Goal: Task Accomplishment & Management: Use online tool/utility

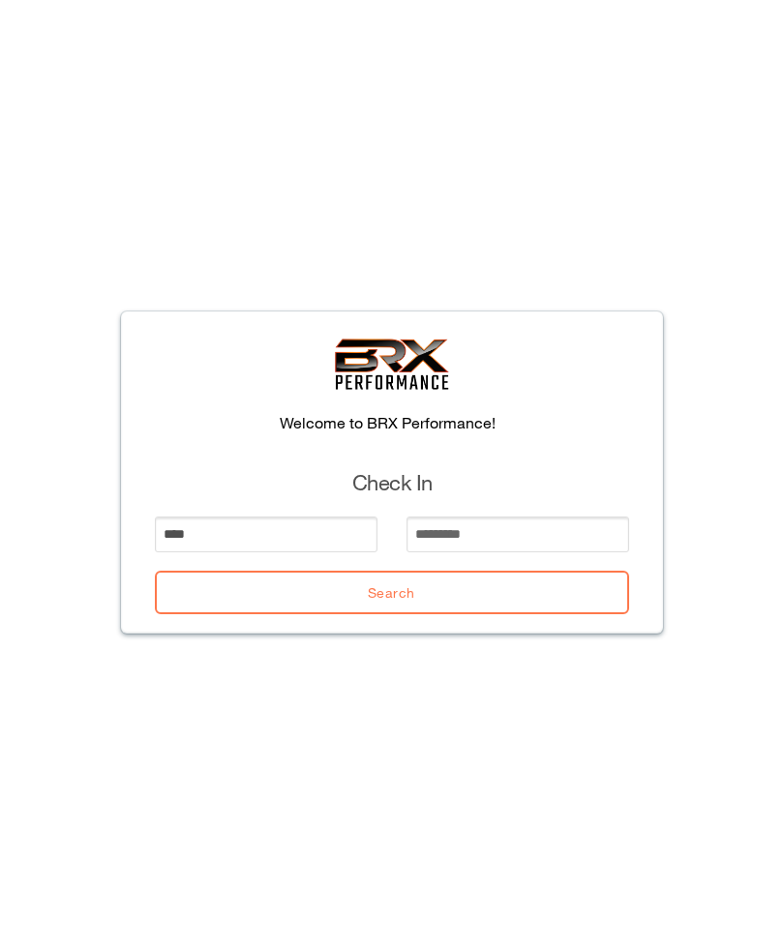
type input "****"
click at [483, 548] on input "email" at bounding box center [517, 535] width 223 height 36
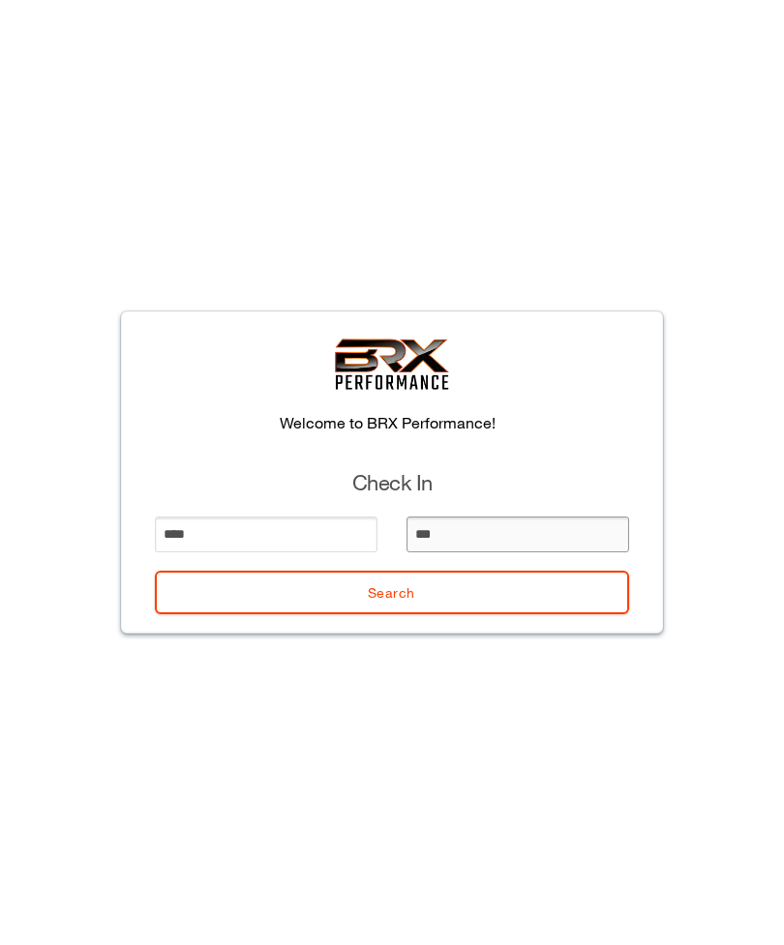
type input "****"
click at [413, 608] on button "Search" at bounding box center [392, 593] width 474 height 44
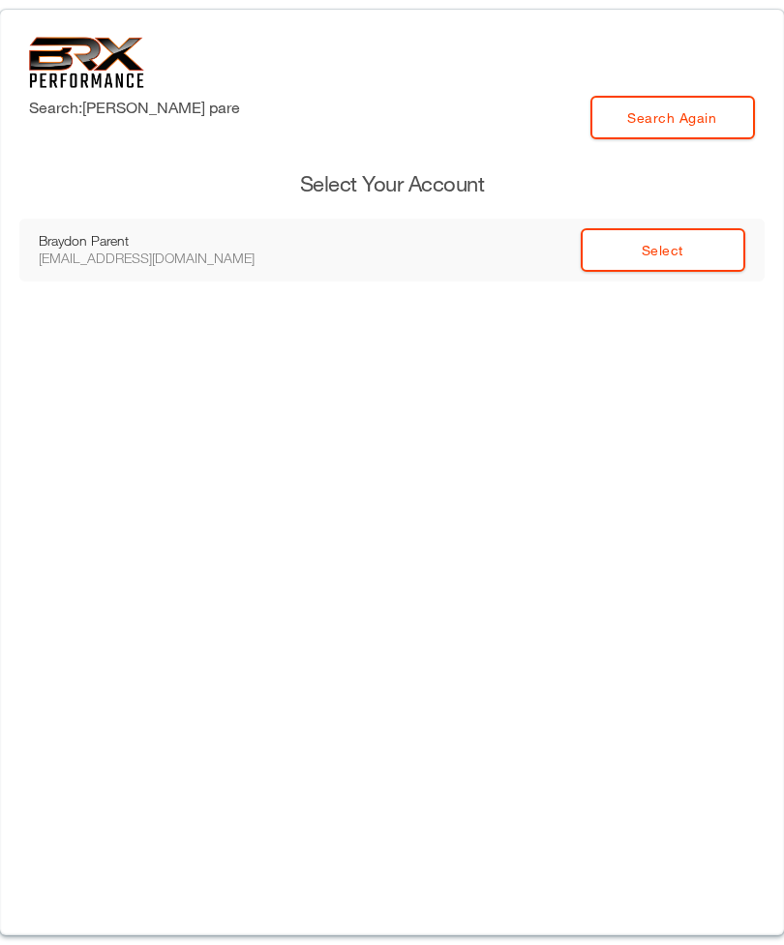
click at [692, 248] on link "Select" at bounding box center [662, 250] width 164 height 44
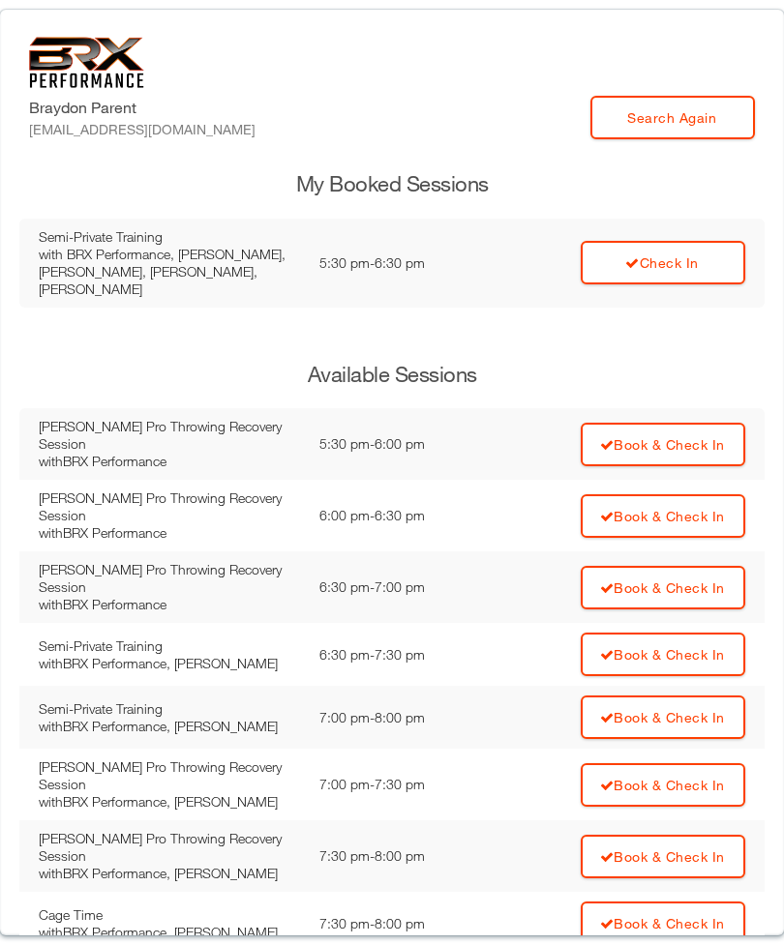
click at [635, 270] on link "Check In" at bounding box center [662, 263] width 164 height 44
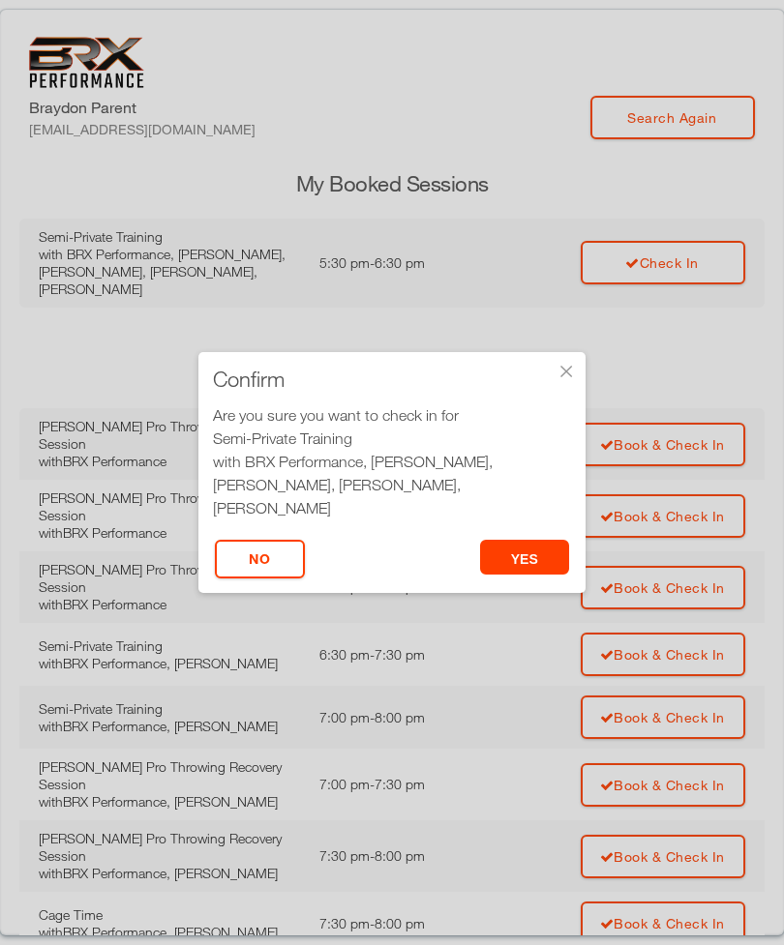
click at [518, 548] on button "yes" at bounding box center [525, 557] width 90 height 35
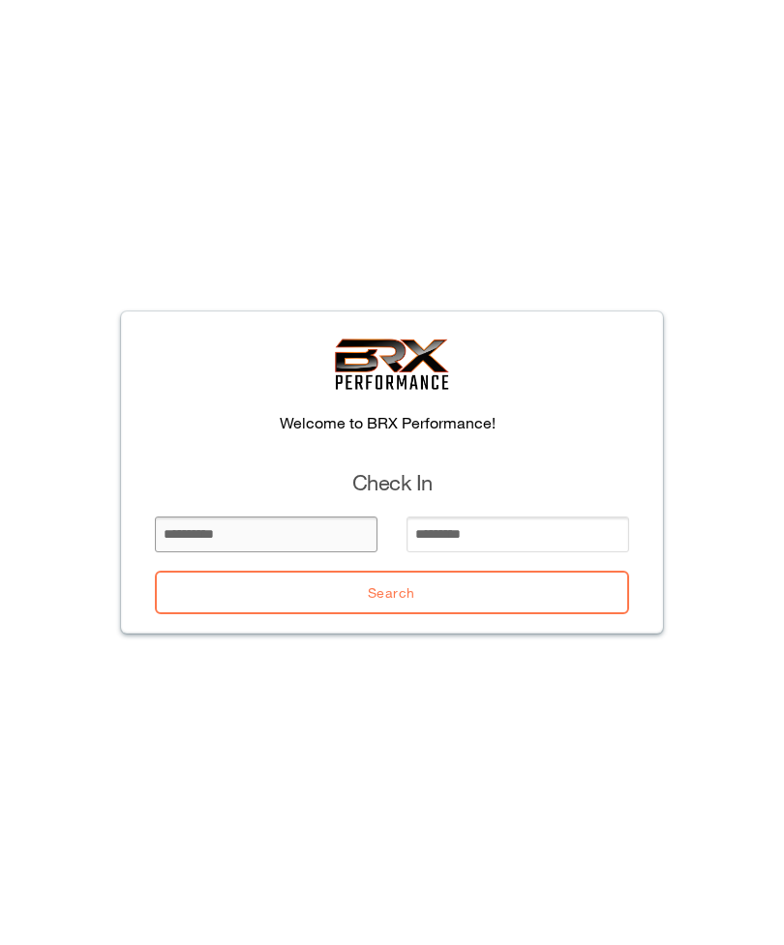
click at [195, 519] on input "email" at bounding box center [266, 535] width 223 height 36
type input "***"
click at [418, 544] on input "email" at bounding box center [517, 535] width 223 height 36
type input "*"
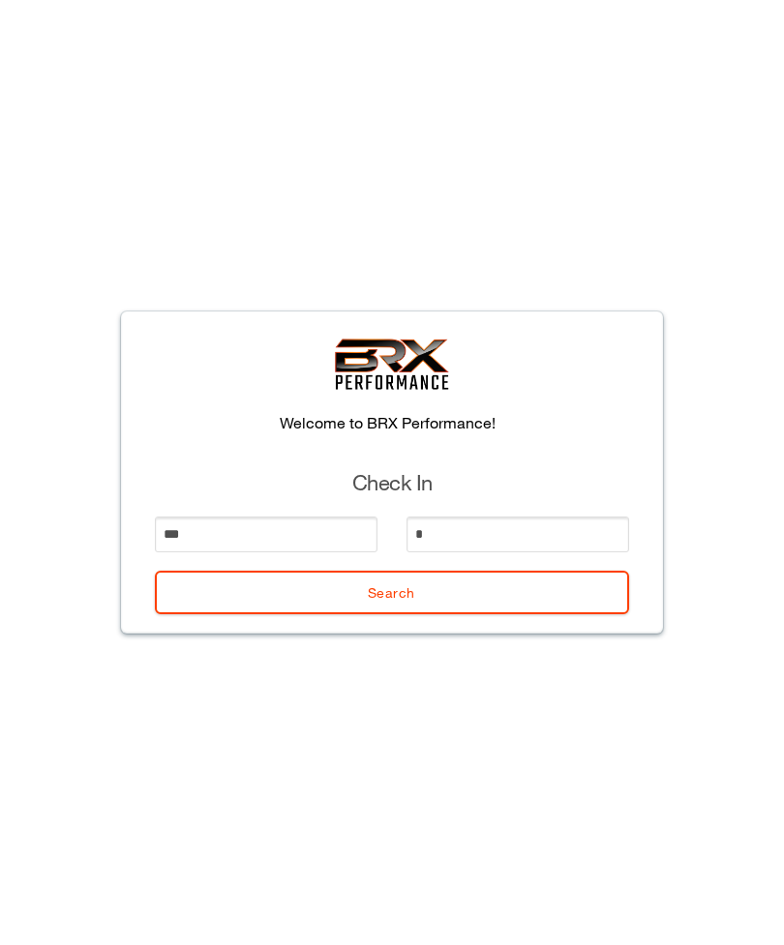
click at [278, 609] on button "Search" at bounding box center [392, 593] width 474 height 44
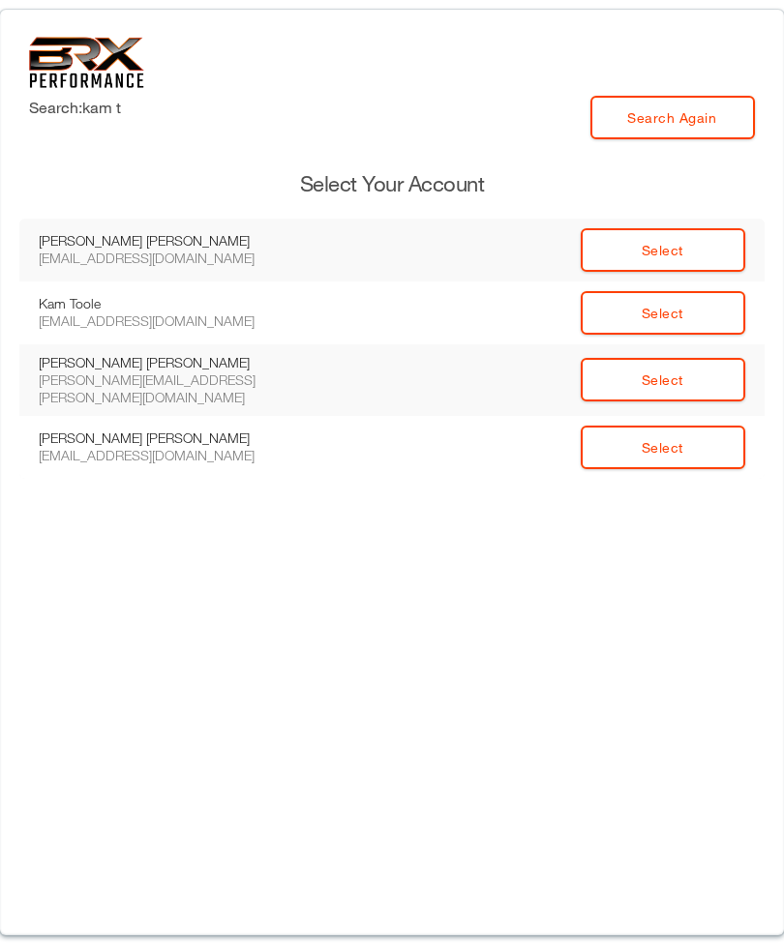
click at [625, 248] on link "Select" at bounding box center [662, 250] width 164 height 44
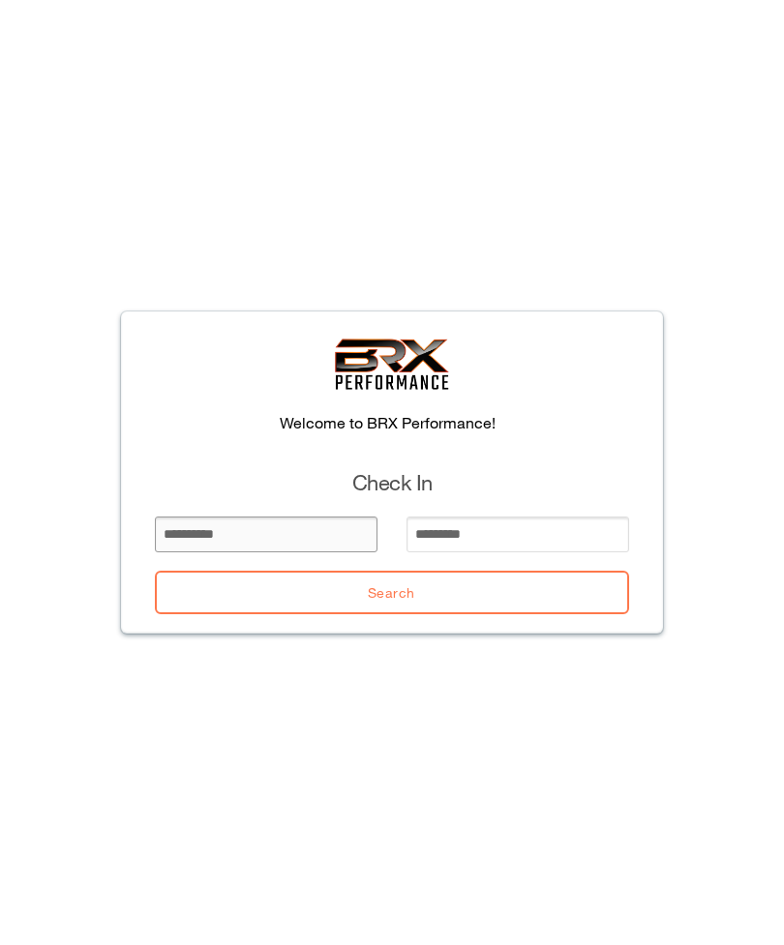
click at [192, 528] on input "email" at bounding box center [266, 535] width 223 height 36
type input "***"
click at [428, 535] on input "email" at bounding box center [517, 535] width 223 height 36
type input "*"
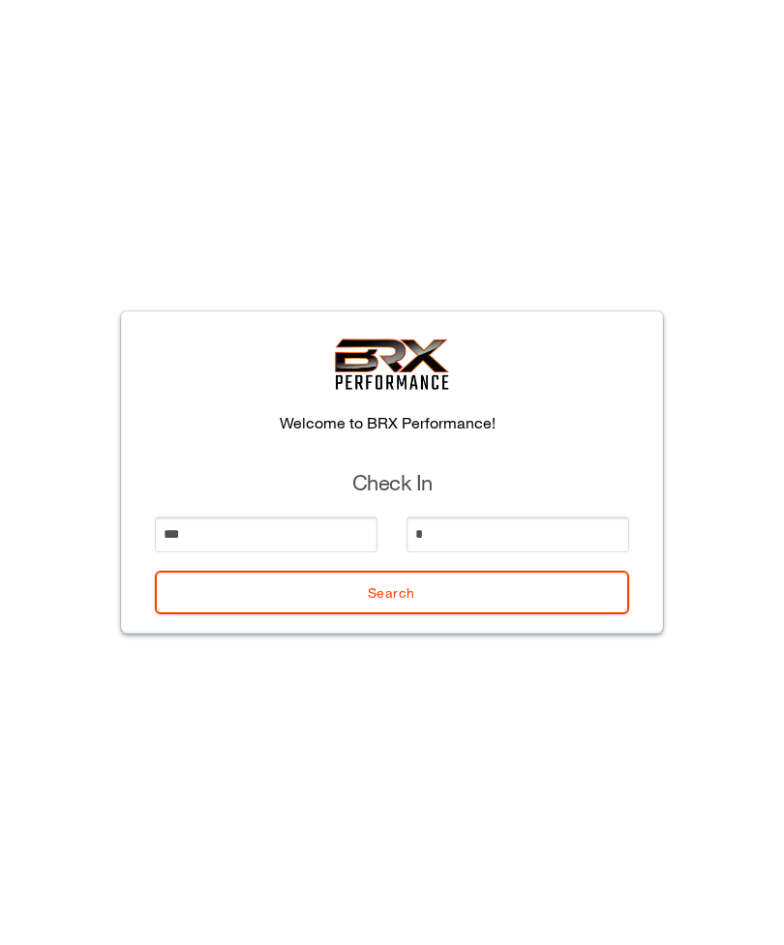
click at [265, 583] on button "Search" at bounding box center [392, 593] width 474 height 44
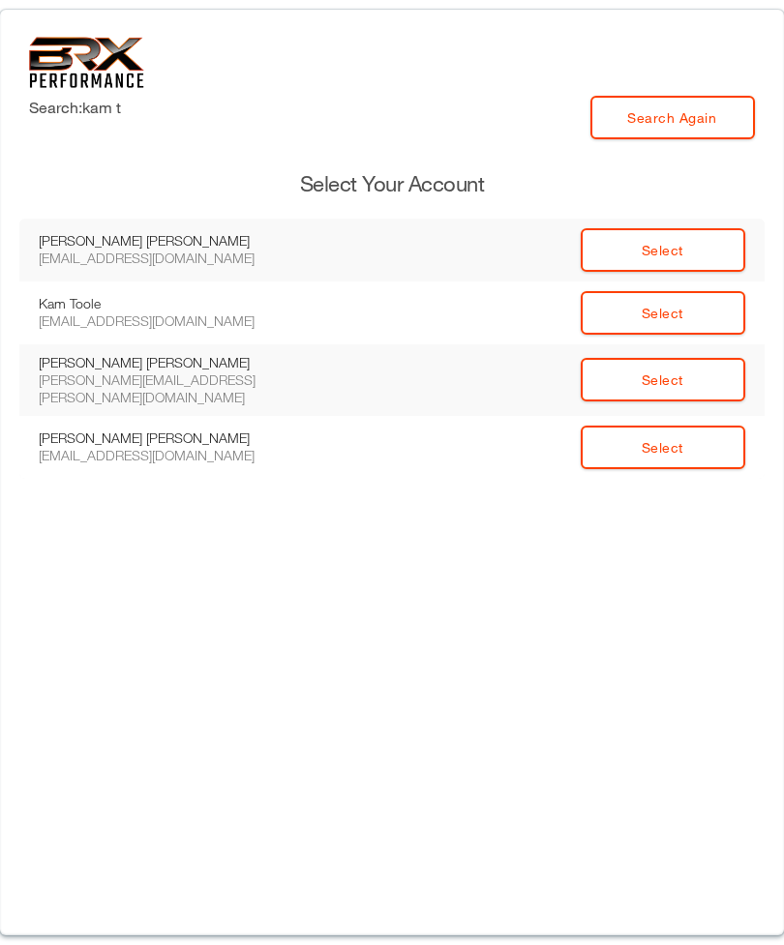
click at [639, 312] on link "Select" at bounding box center [662, 313] width 164 height 44
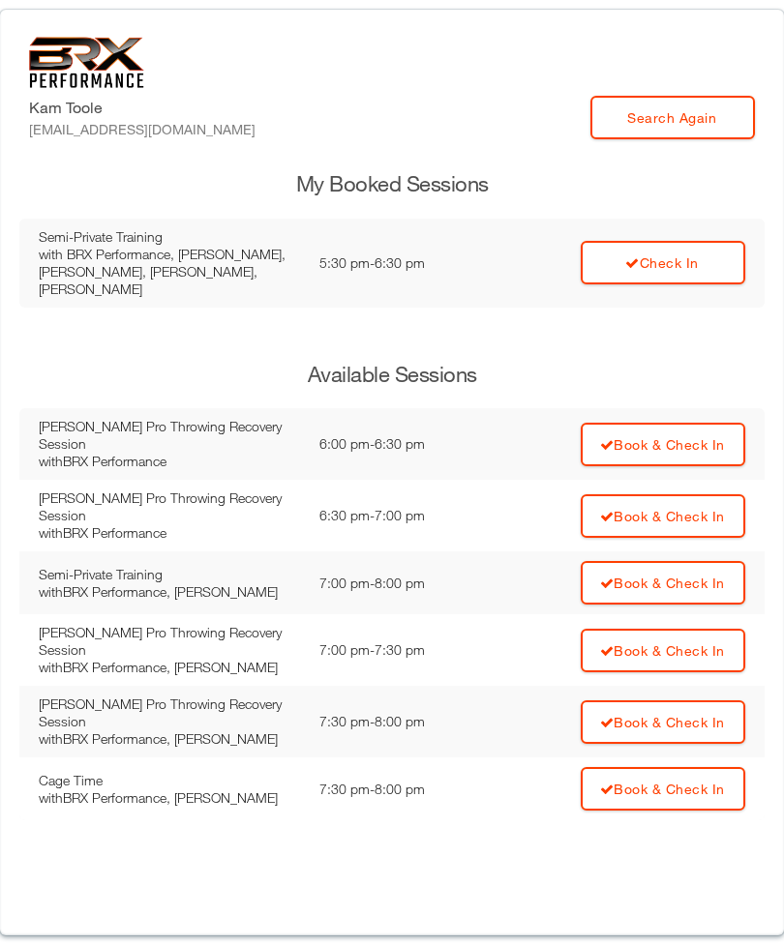
click at [616, 271] on link "Check In" at bounding box center [662, 263] width 164 height 44
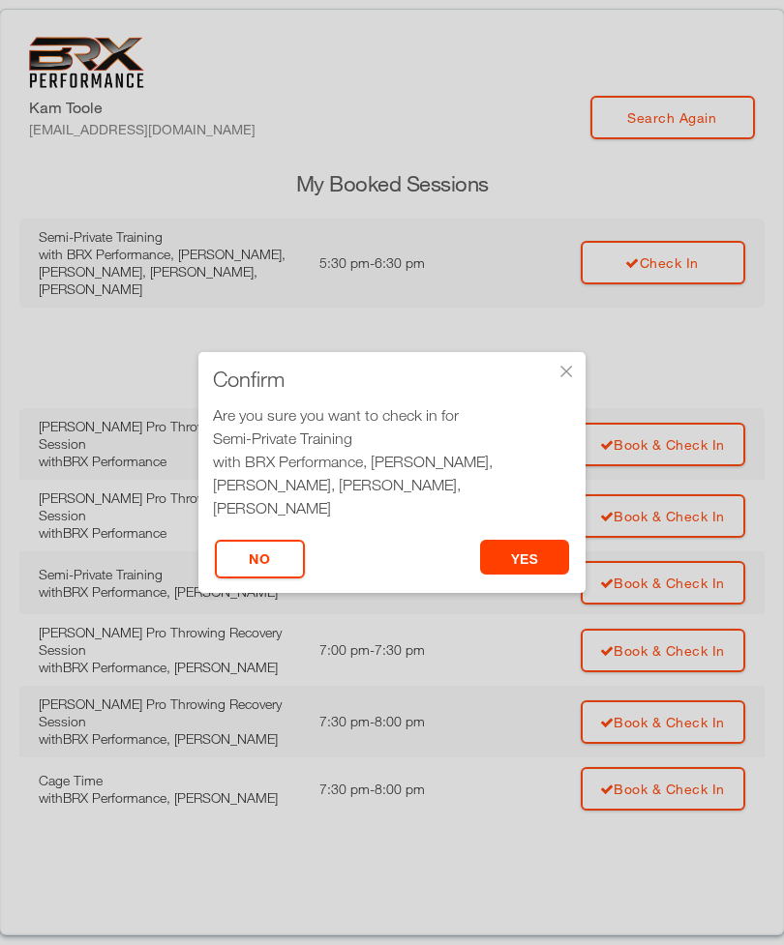
click at [520, 553] on button "yes" at bounding box center [525, 557] width 90 height 35
